Goal: Information Seeking & Learning: Learn about a topic

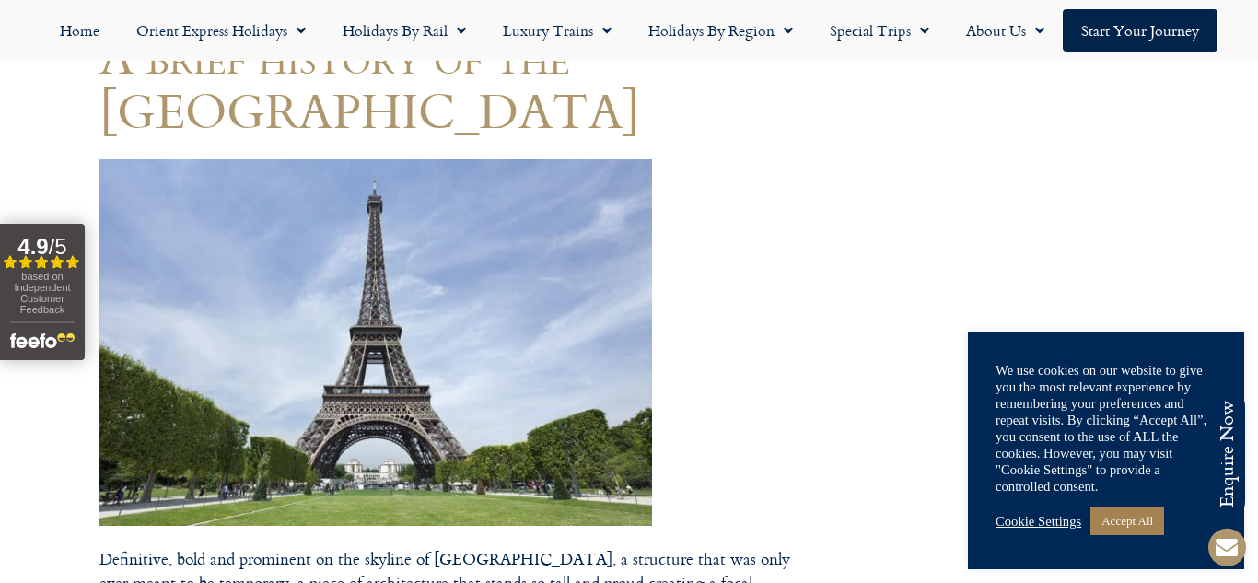
scroll to position [296, 0]
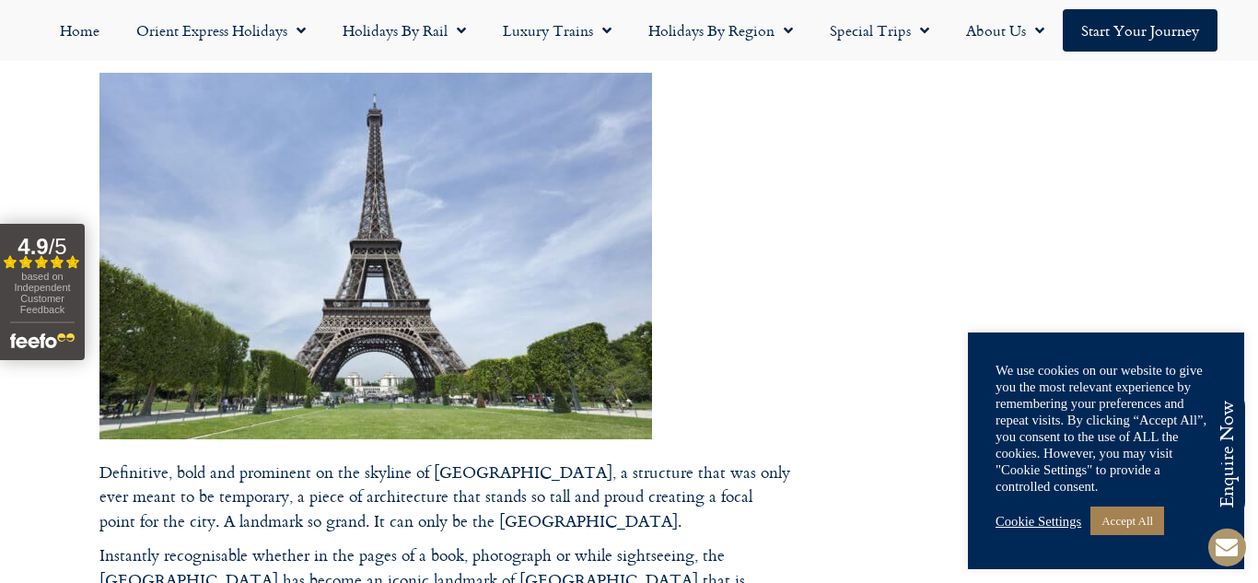
click at [632, 183] on img at bounding box center [375, 256] width 553 height 367
click at [540, 210] on img at bounding box center [375, 256] width 553 height 367
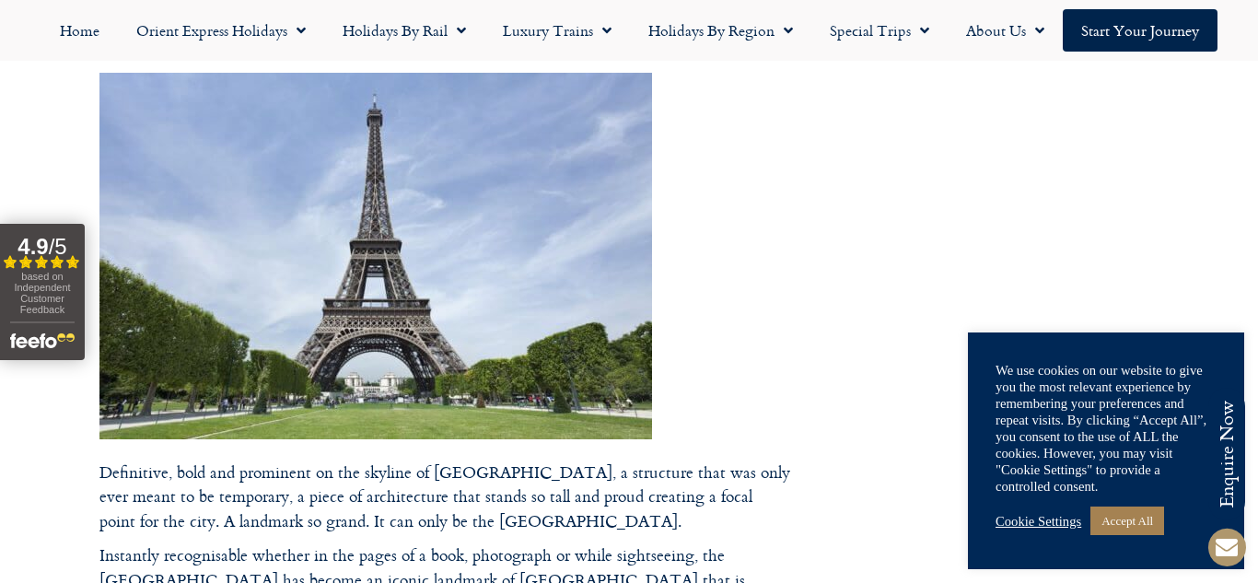
click at [181, 134] on img at bounding box center [375, 256] width 553 height 367
click at [395, 254] on img at bounding box center [375, 256] width 553 height 367
click at [575, 351] on img at bounding box center [375, 256] width 553 height 367
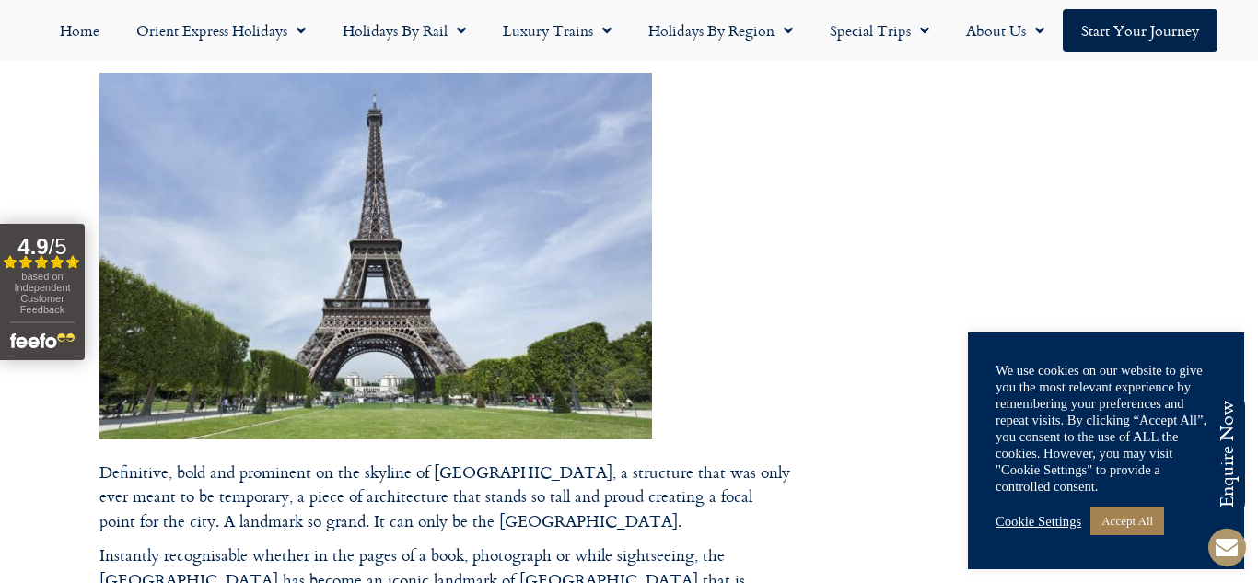
click at [511, 237] on img at bounding box center [375, 256] width 553 height 367
